Goal: Task Accomplishment & Management: Use online tool/utility

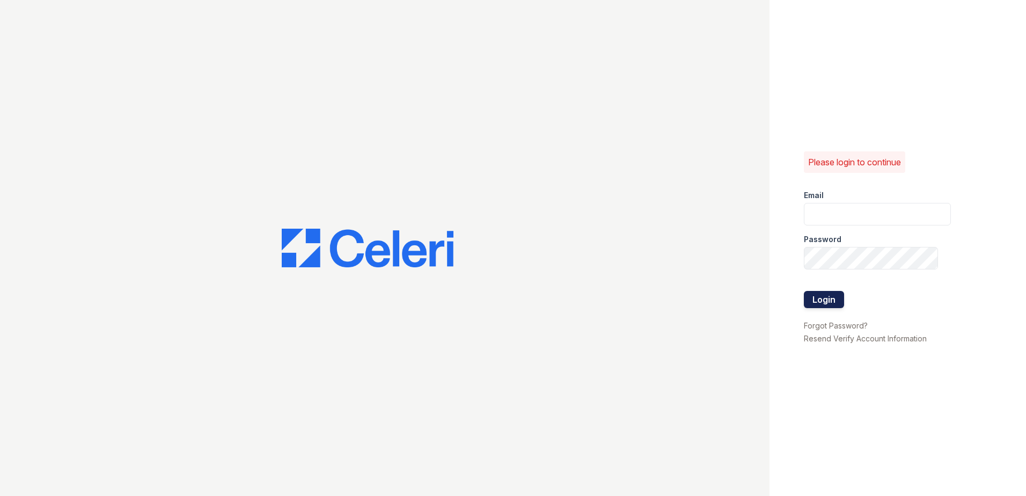
type input "arrivesilverspring@trinity-pm.com"
click at [824, 302] on button "Login" at bounding box center [824, 299] width 40 height 17
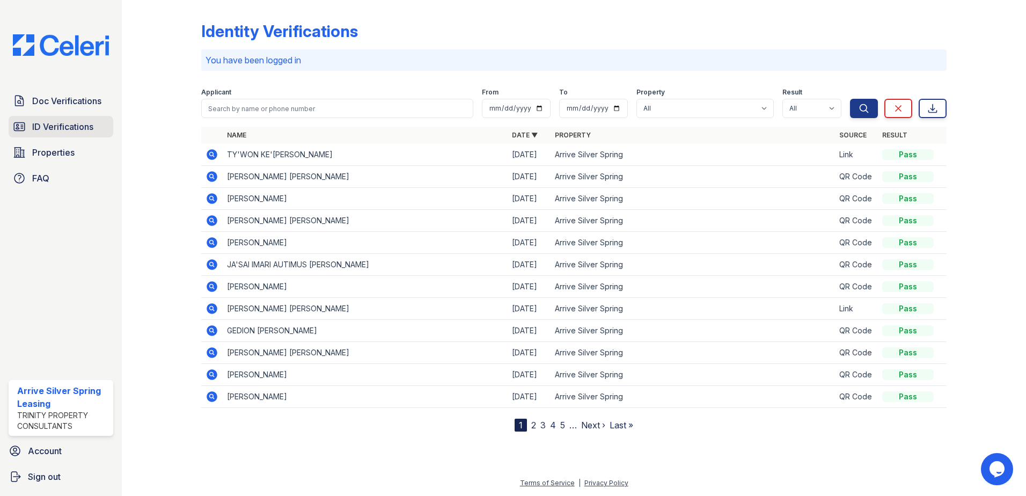
click at [80, 128] on span "ID Verifications" at bounding box center [62, 126] width 61 height 13
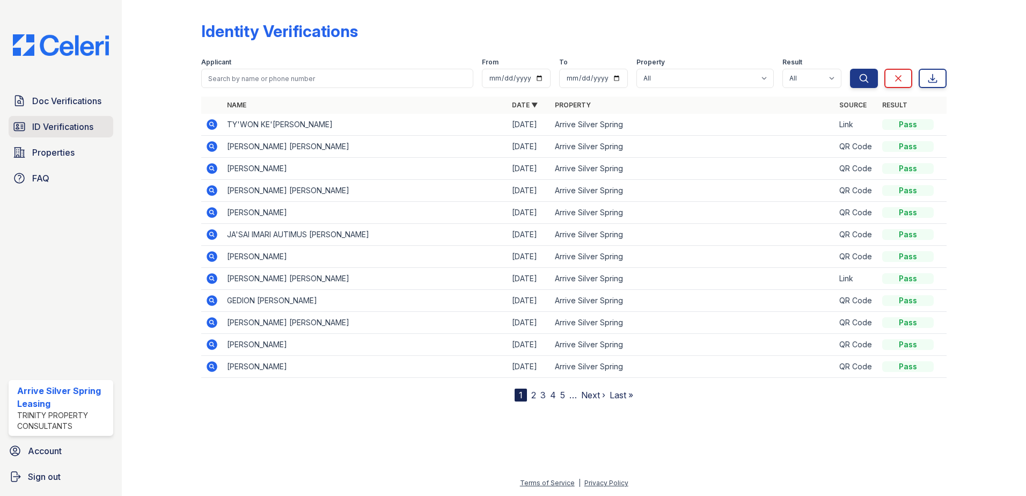
click at [45, 122] on span "ID Verifications" at bounding box center [62, 126] width 61 height 13
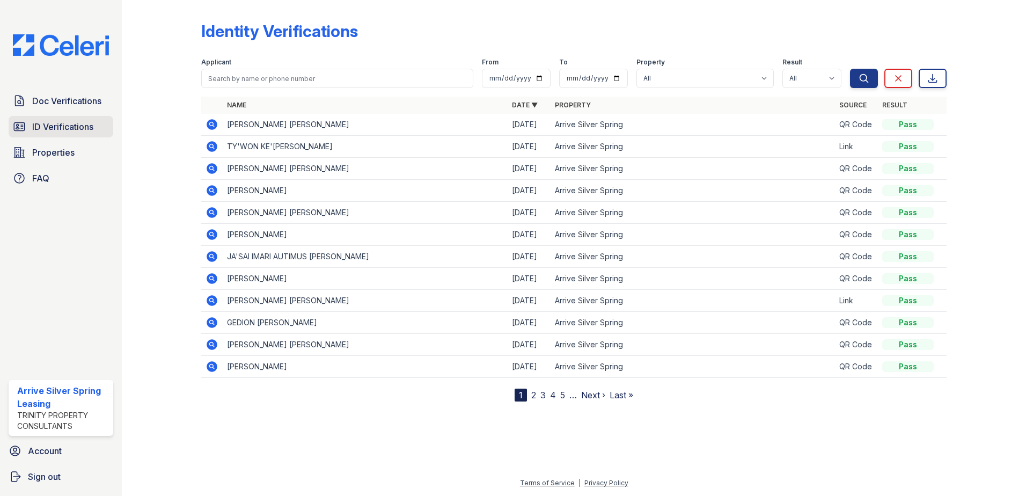
click at [70, 128] on span "ID Verifications" at bounding box center [62, 126] width 61 height 13
